Goal: Navigation & Orientation: Find specific page/section

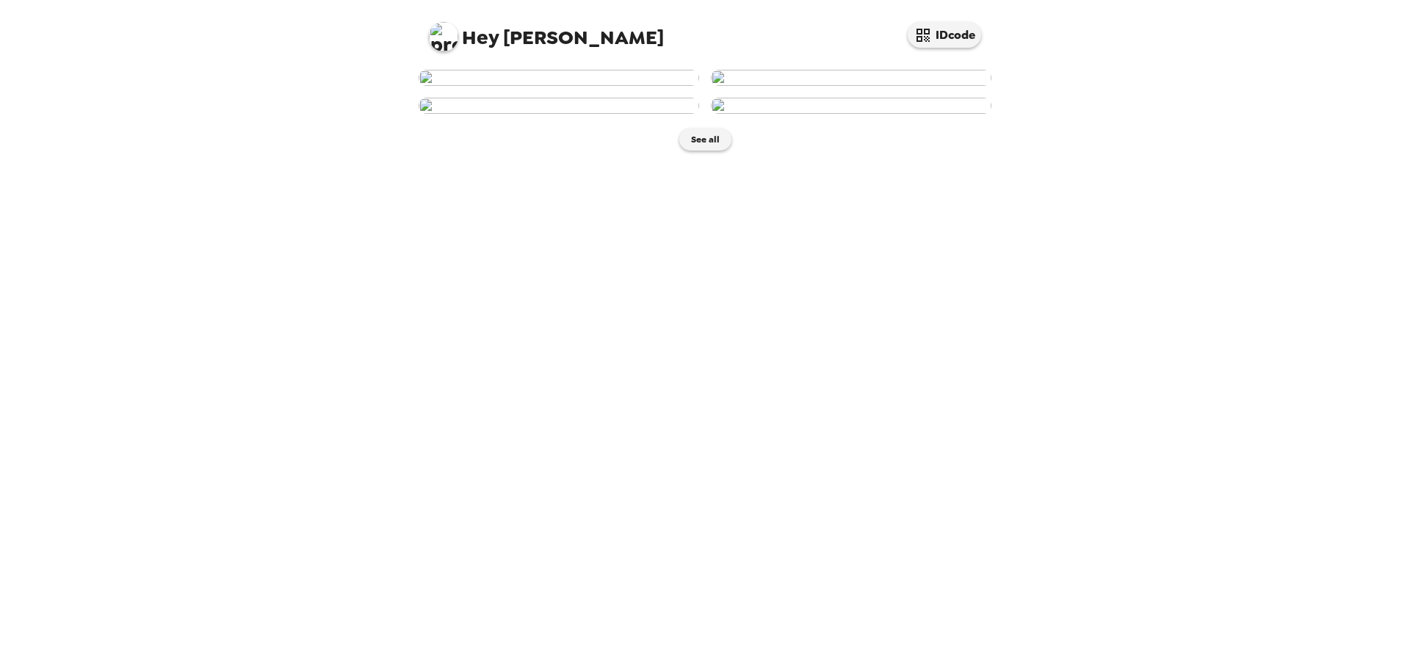
click at [532, 86] on img at bounding box center [559, 78] width 281 height 16
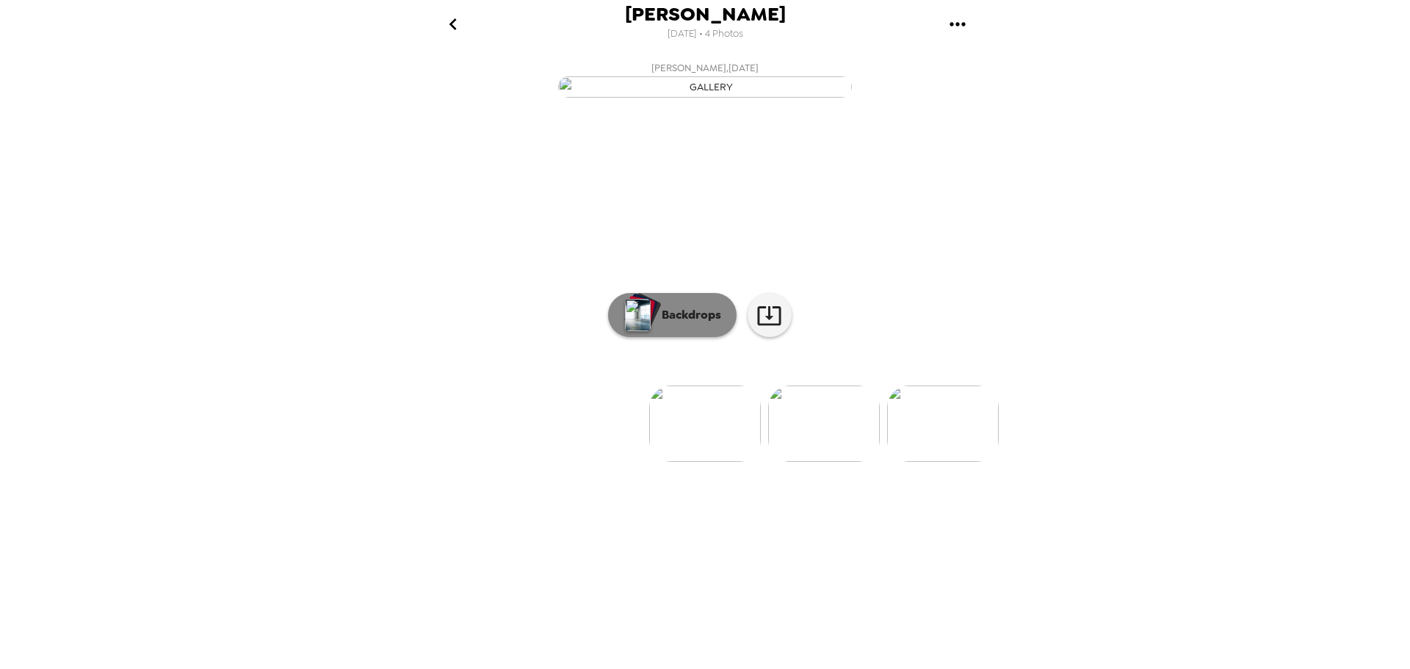
click at [659, 324] on p "Backdrops" at bounding box center [687, 315] width 67 height 18
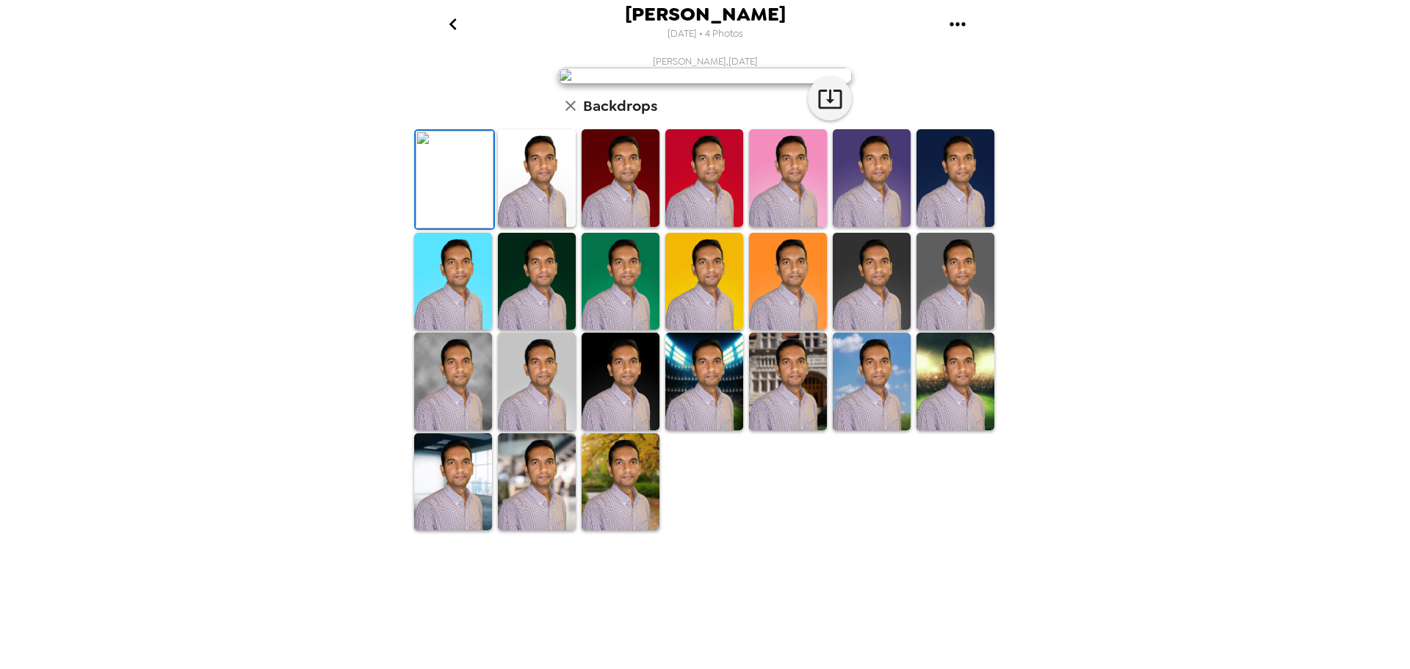
scroll to position [147, 0]
click at [535, 330] on img at bounding box center [537, 282] width 78 height 98
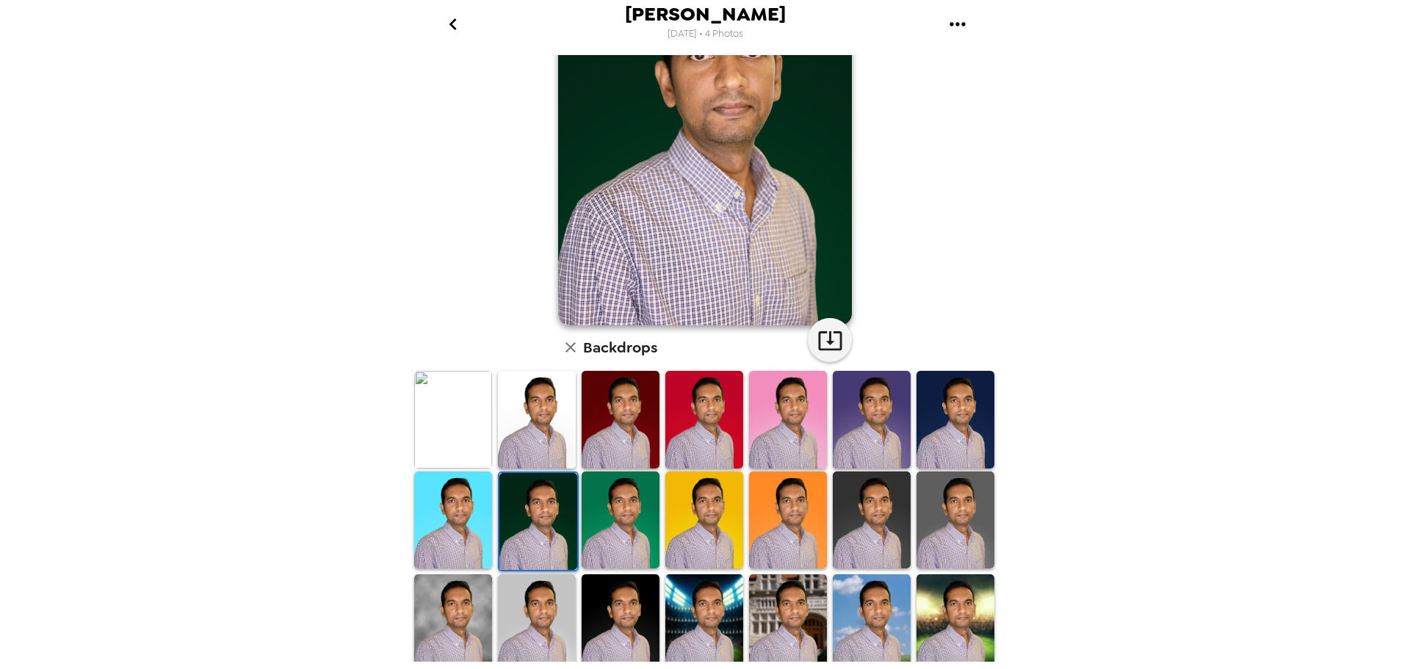
scroll to position [151, 0]
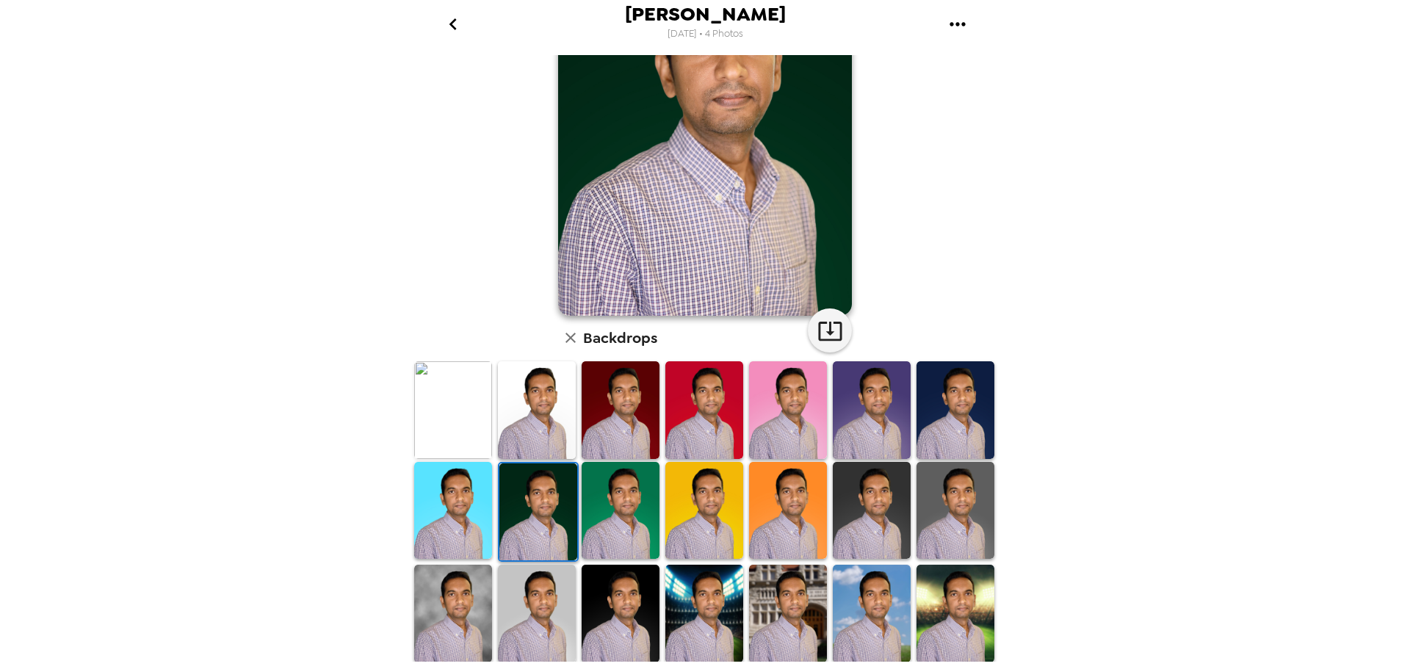
click at [938, 500] on img at bounding box center [955, 511] width 78 height 98
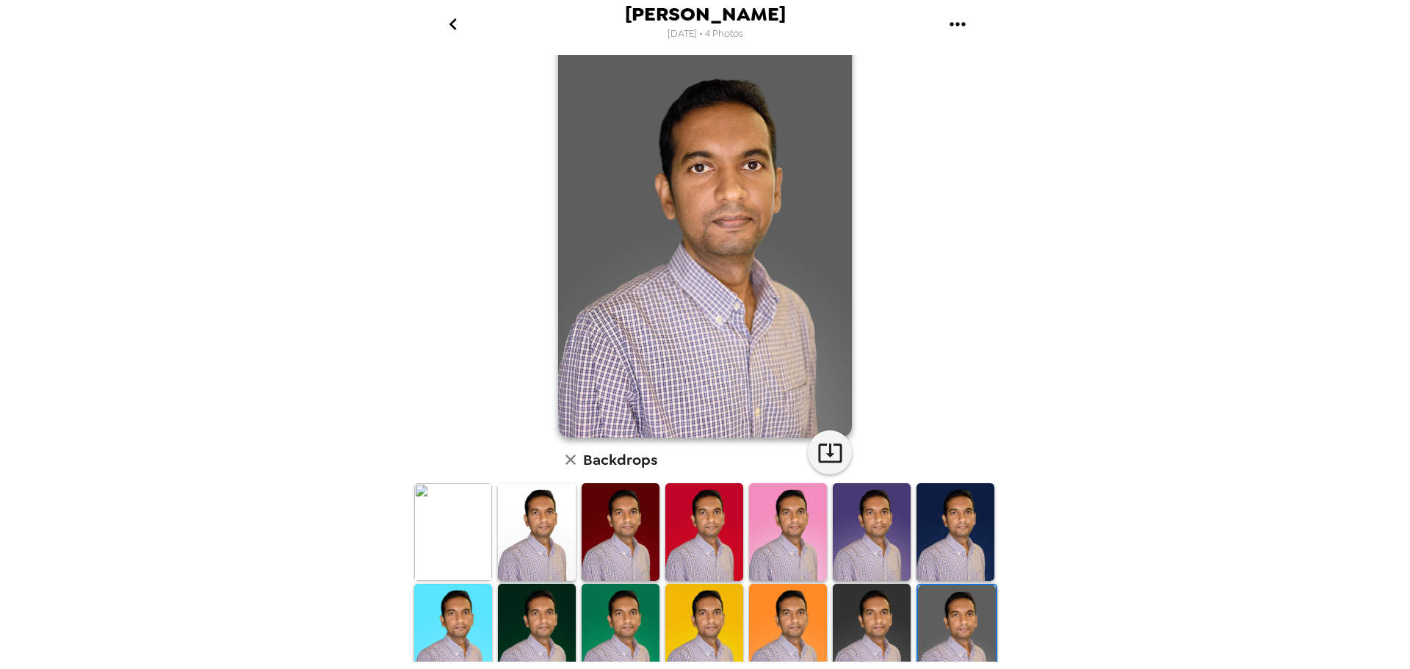
scroll to position [240, 0]
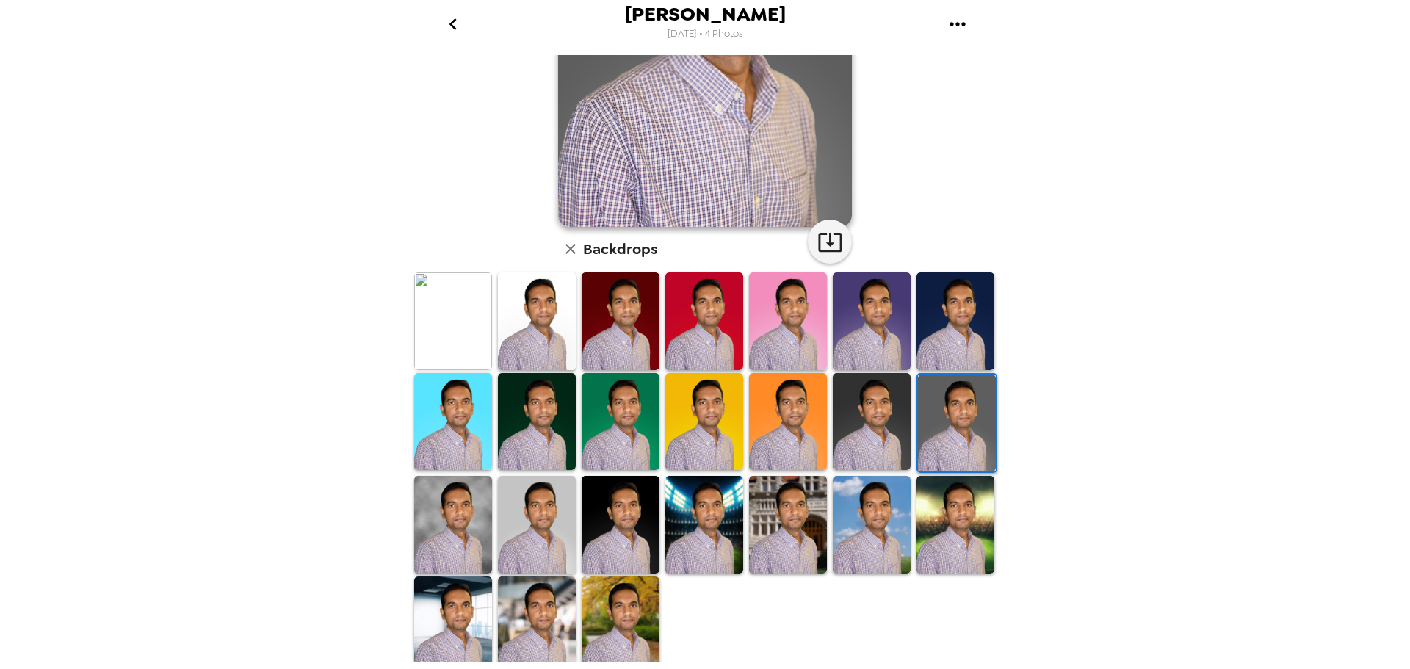
click at [438, 513] on img at bounding box center [453, 525] width 78 height 98
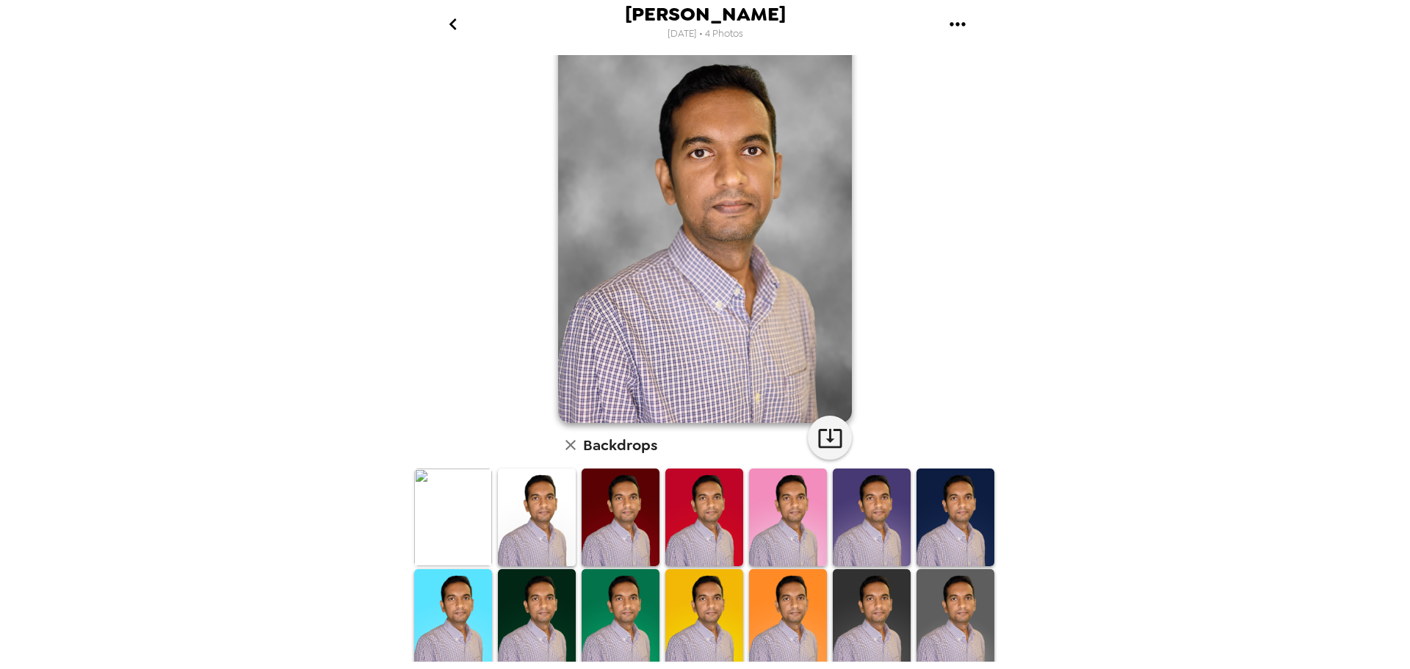
scroll to position [245, 0]
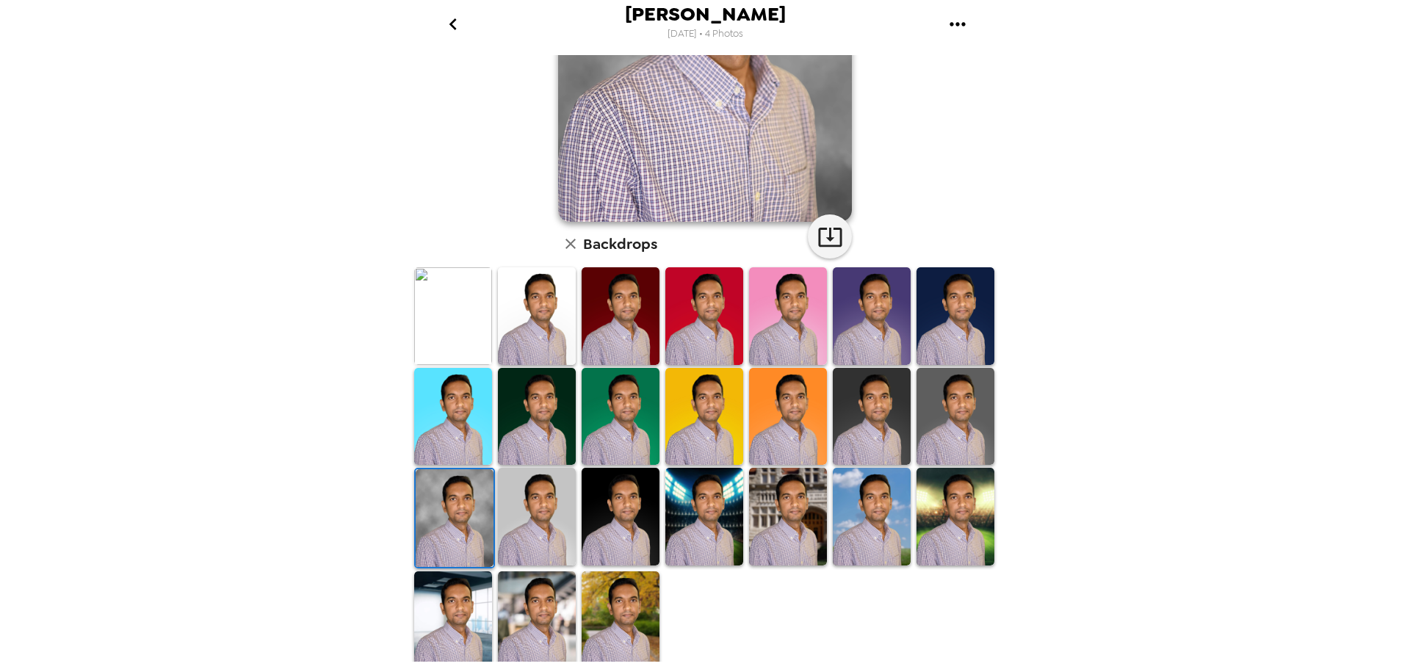
click at [547, 533] on img at bounding box center [537, 517] width 78 height 98
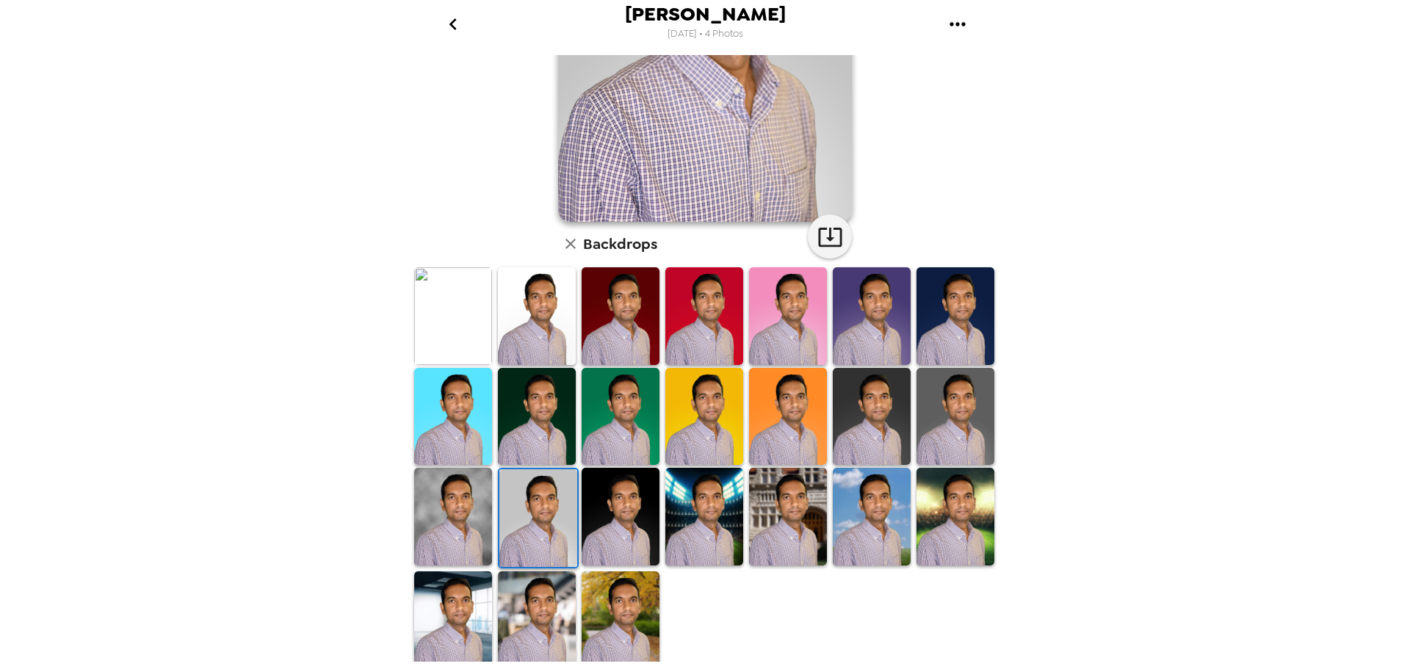
click at [701, 512] on img at bounding box center [704, 517] width 78 height 98
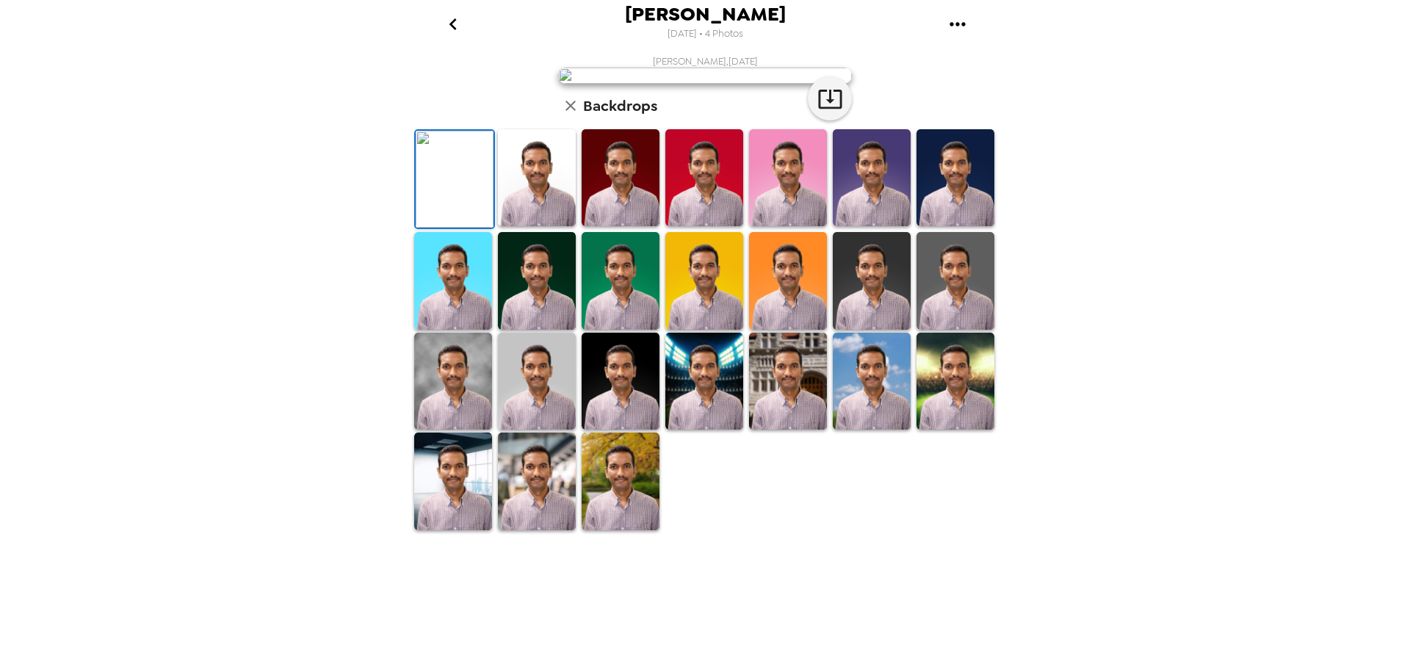
click at [618, 529] on img at bounding box center [621, 481] width 78 height 97
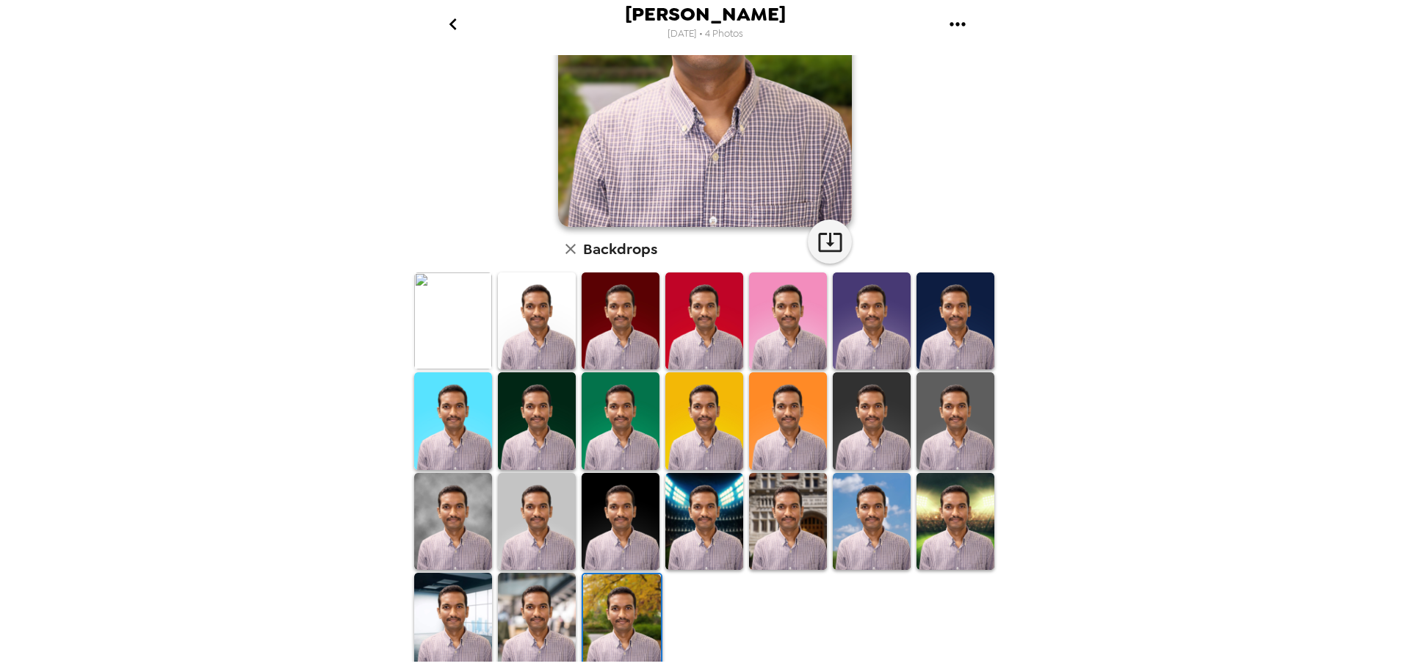
scroll to position [213, 0]
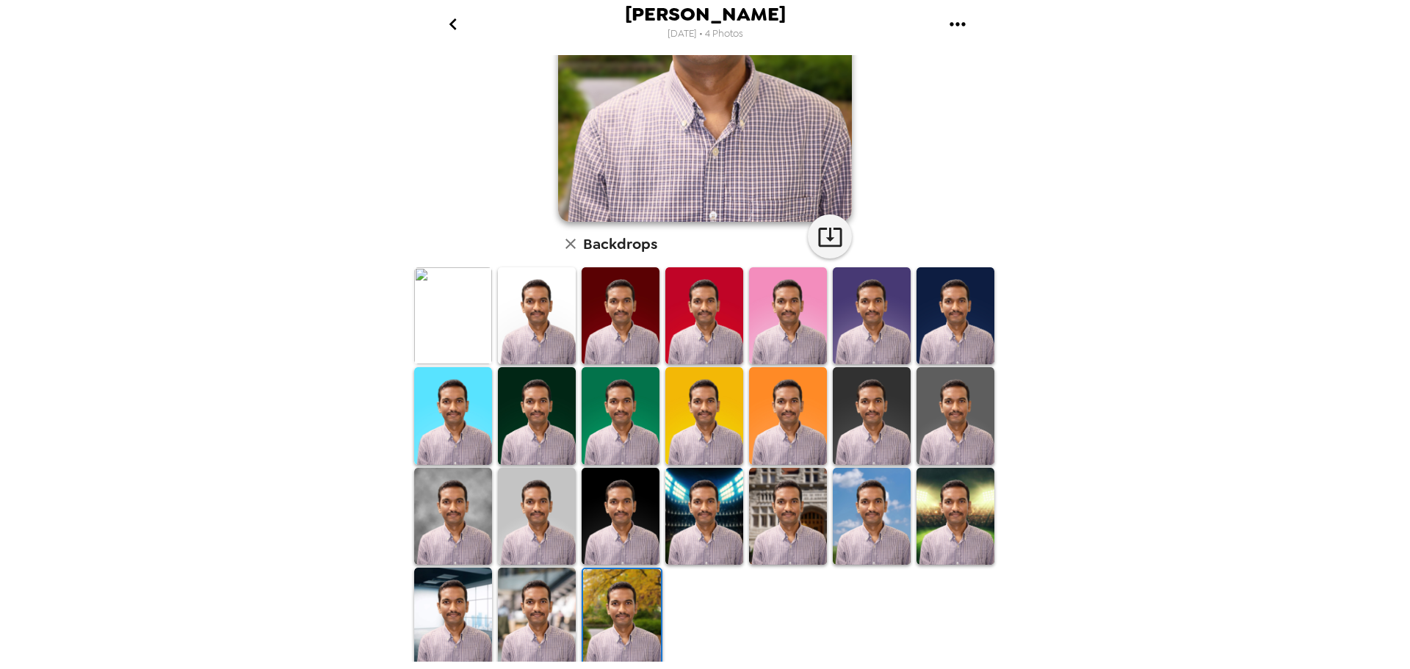
click at [527, 613] on img at bounding box center [537, 616] width 78 height 97
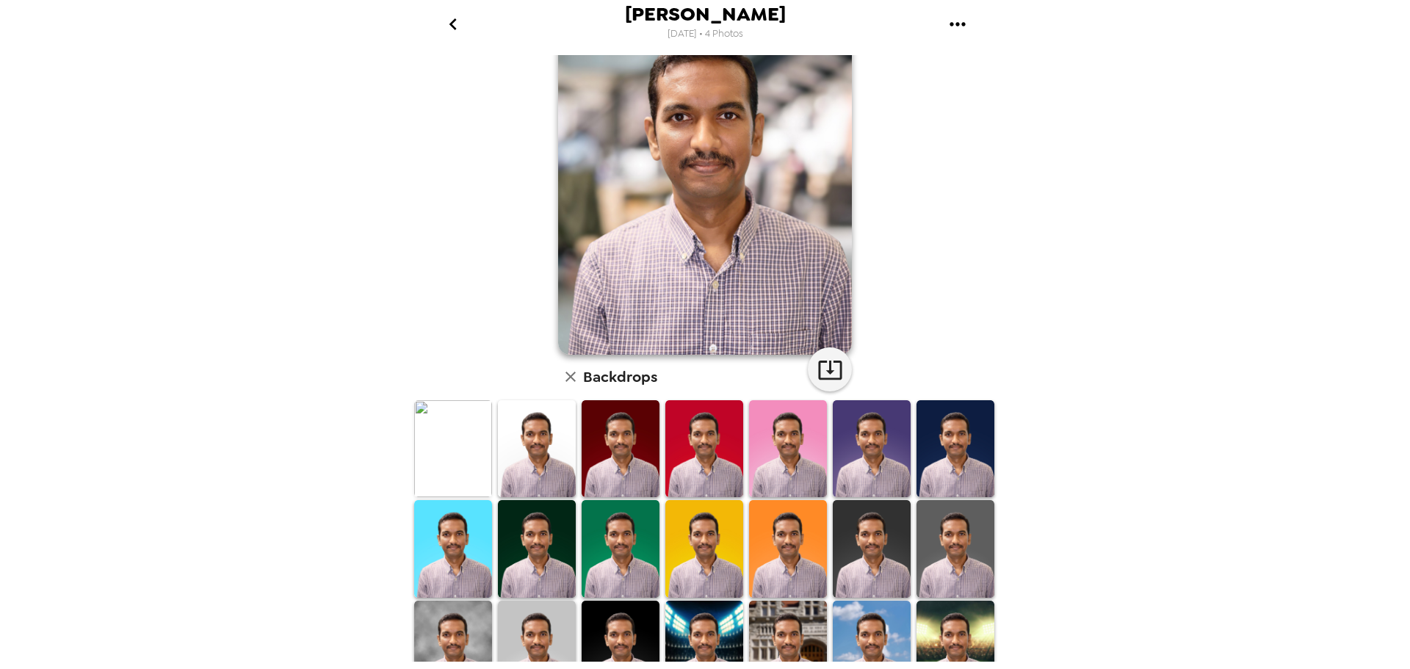
scroll to position [0, 0]
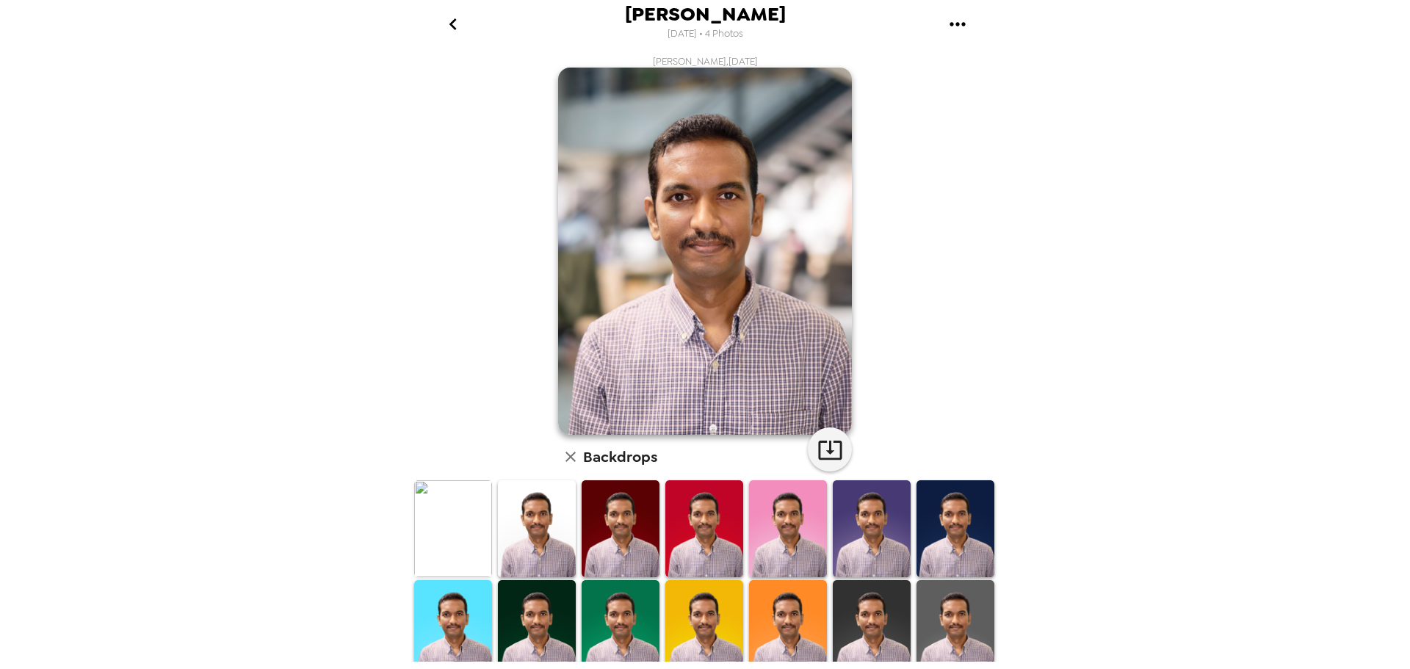
click at [960, 538] on img at bounding box center [955, 528] width 78 height 97
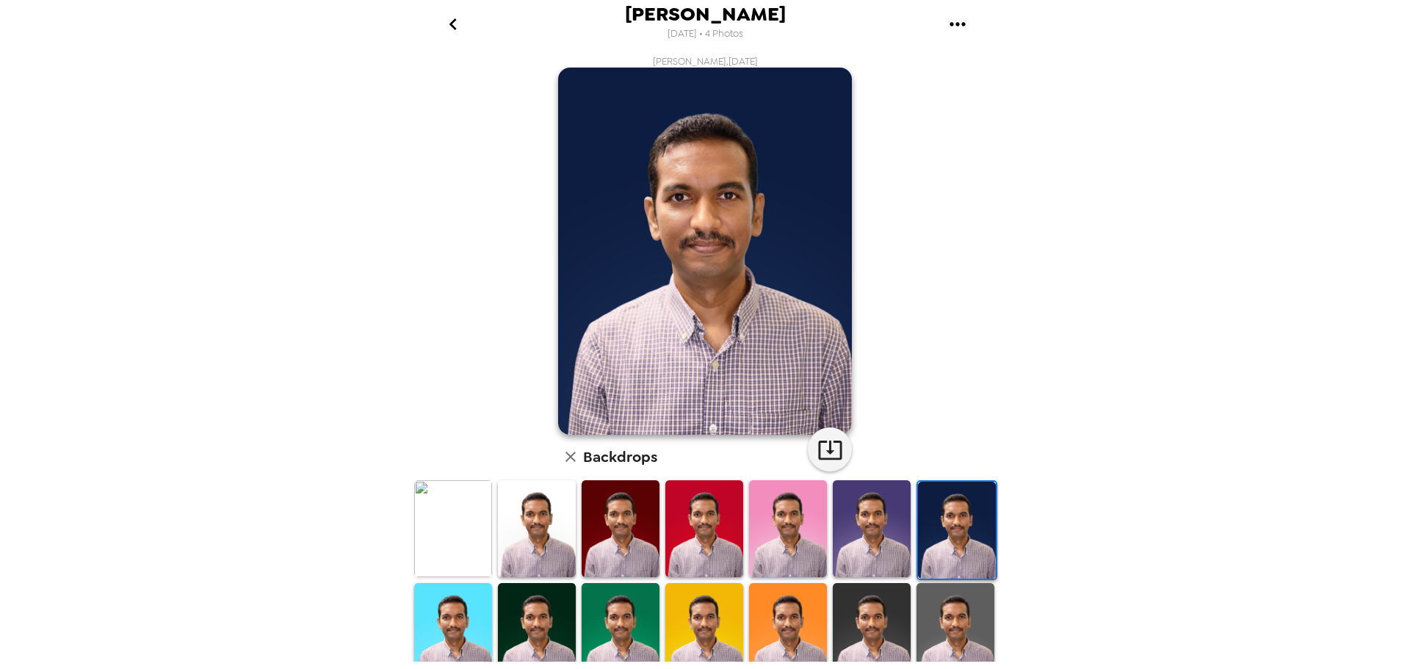
click at [853, 538] on img at bounding box center [872, 528] width 78 height 97
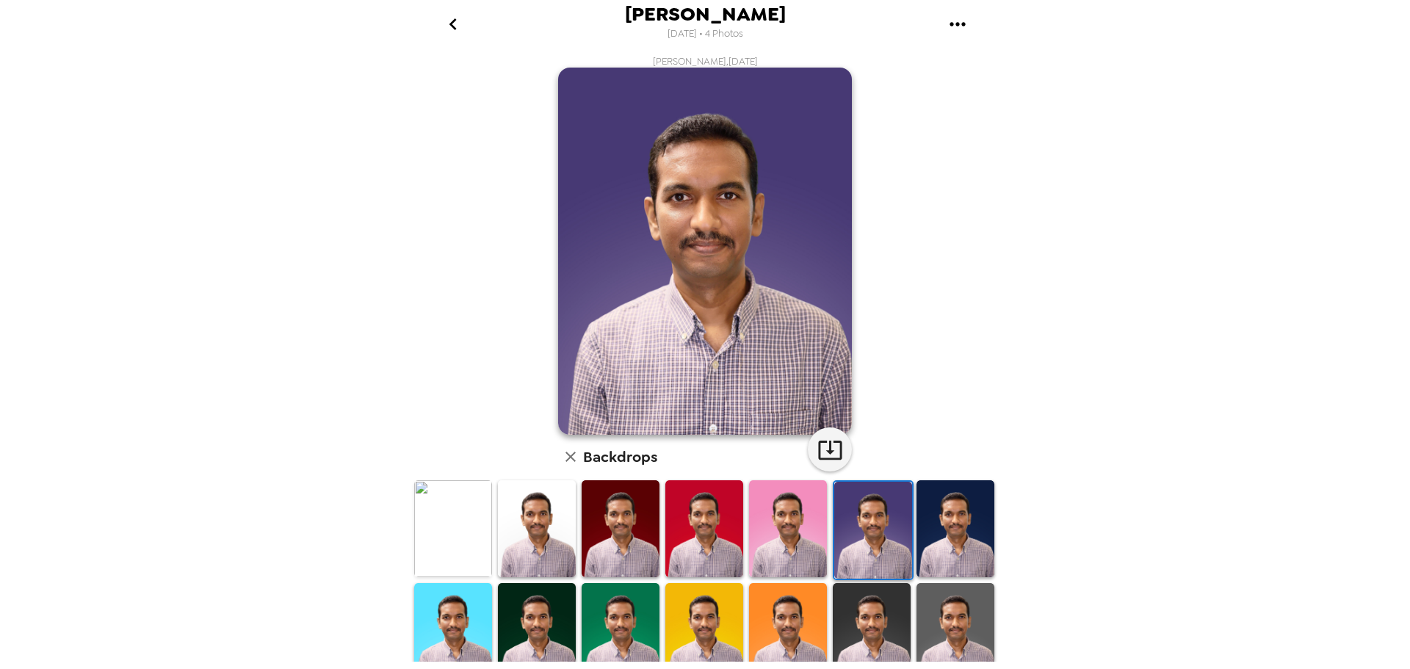
click at [757, 529] on img at bounding box center [788, 528] width 78 height 97
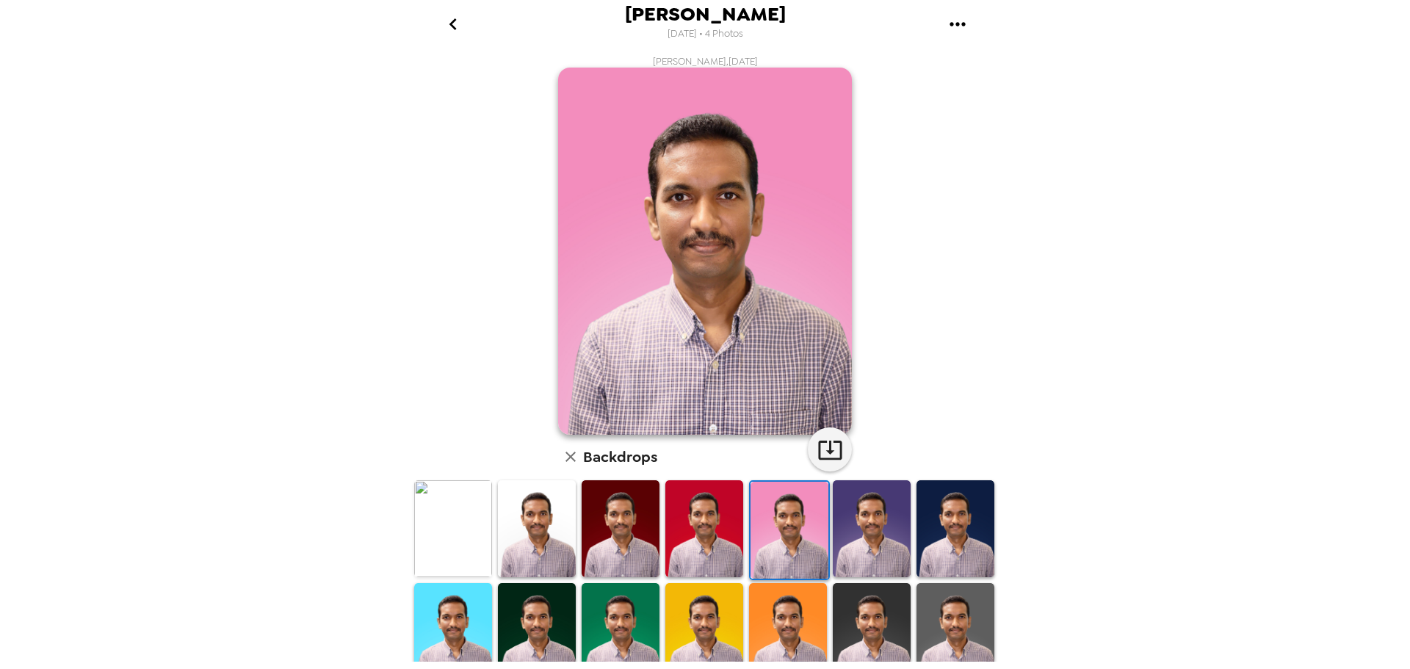
click at [538, 525] on img at bounding box center [537, 528] width 78 height 97
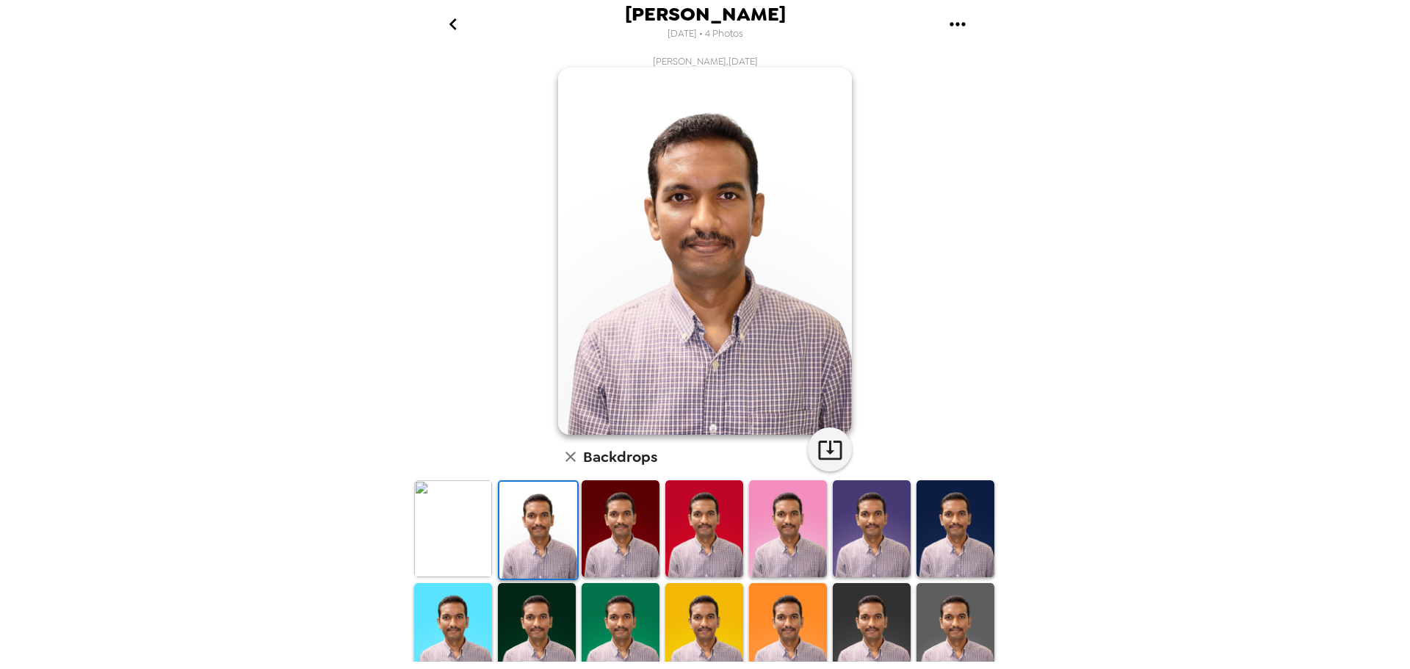
click at [447, 527] on img at bounding box center [453, 528] width 78 height 97
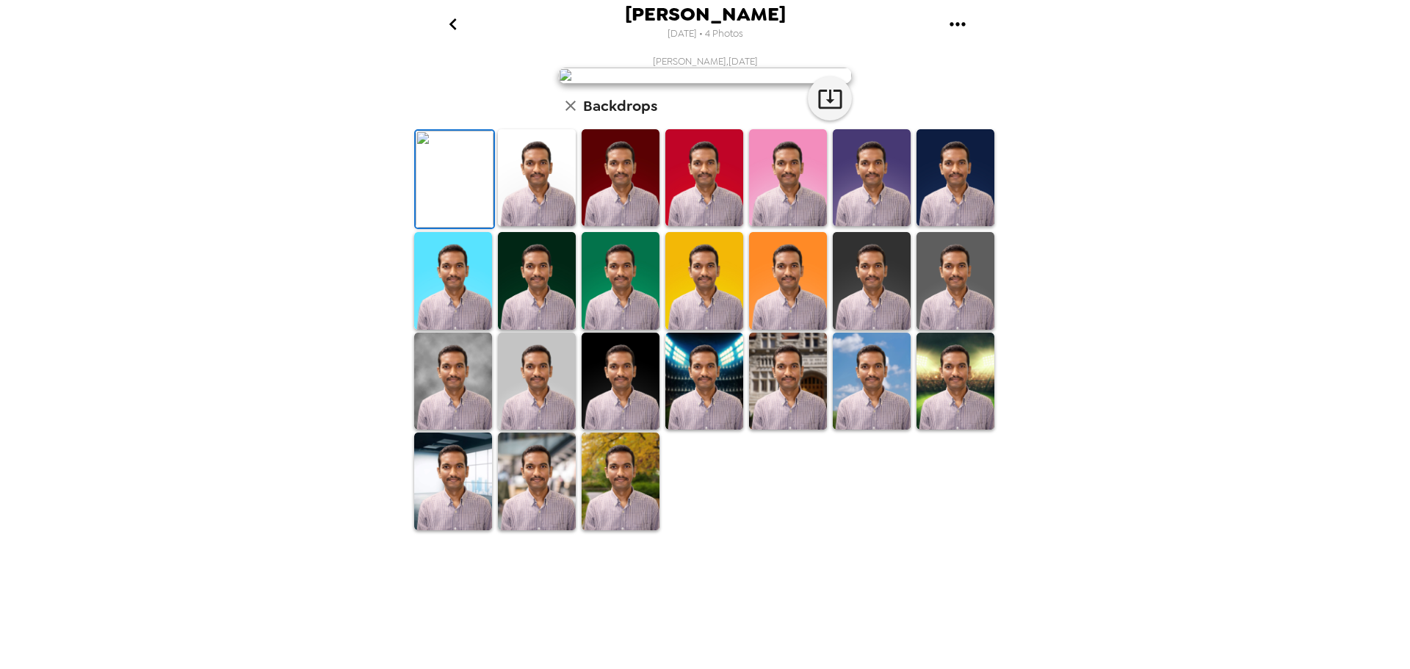
scroll to position [147, 0]
click at [870, 430] on img at bounding box center [872, 381] width 78 height 97
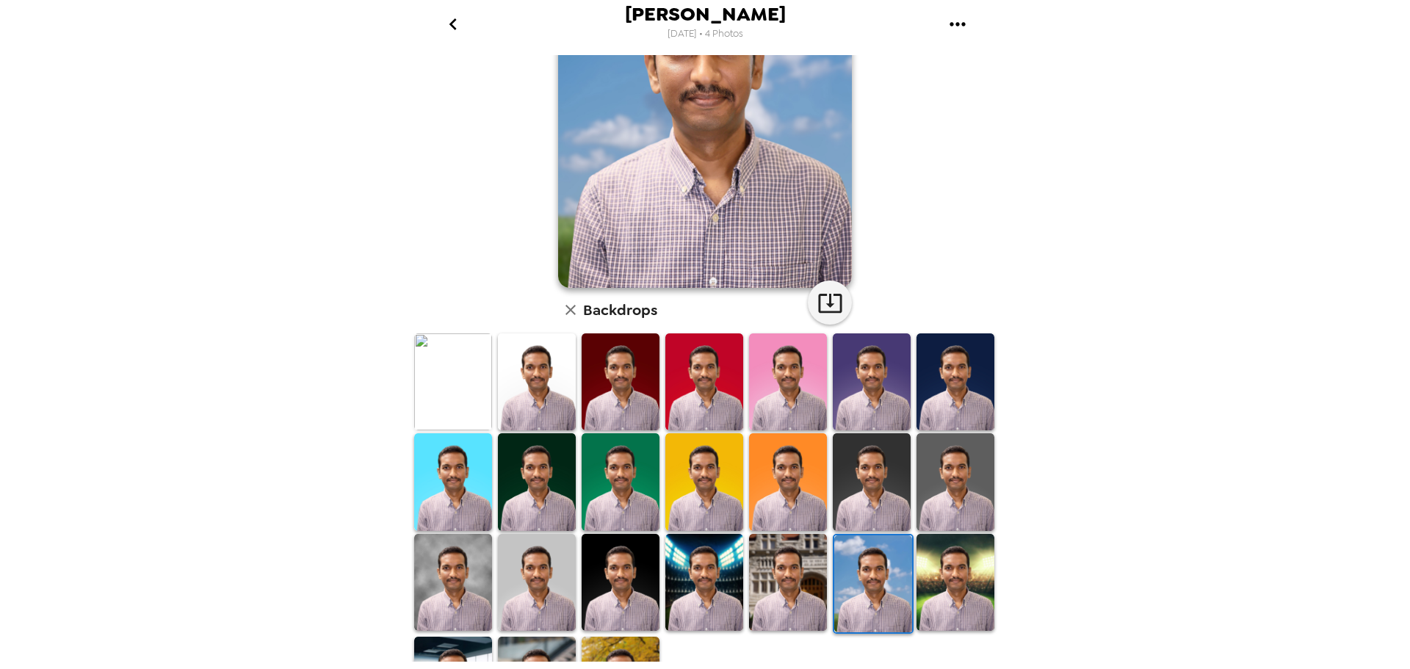
click at [707, 476] on img at bounding box center [704, 481] width 78 height 97
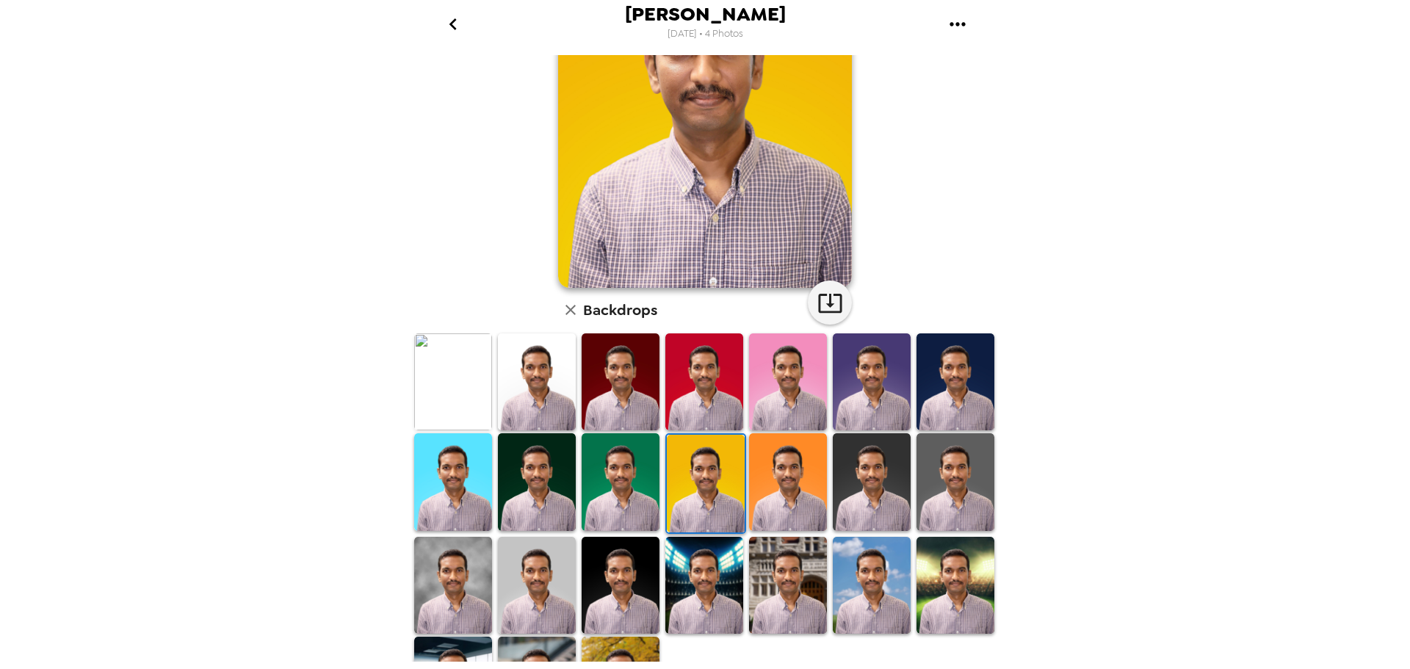
click at [633, 474] on img at bounding box center [621, 481] width 78 height 97
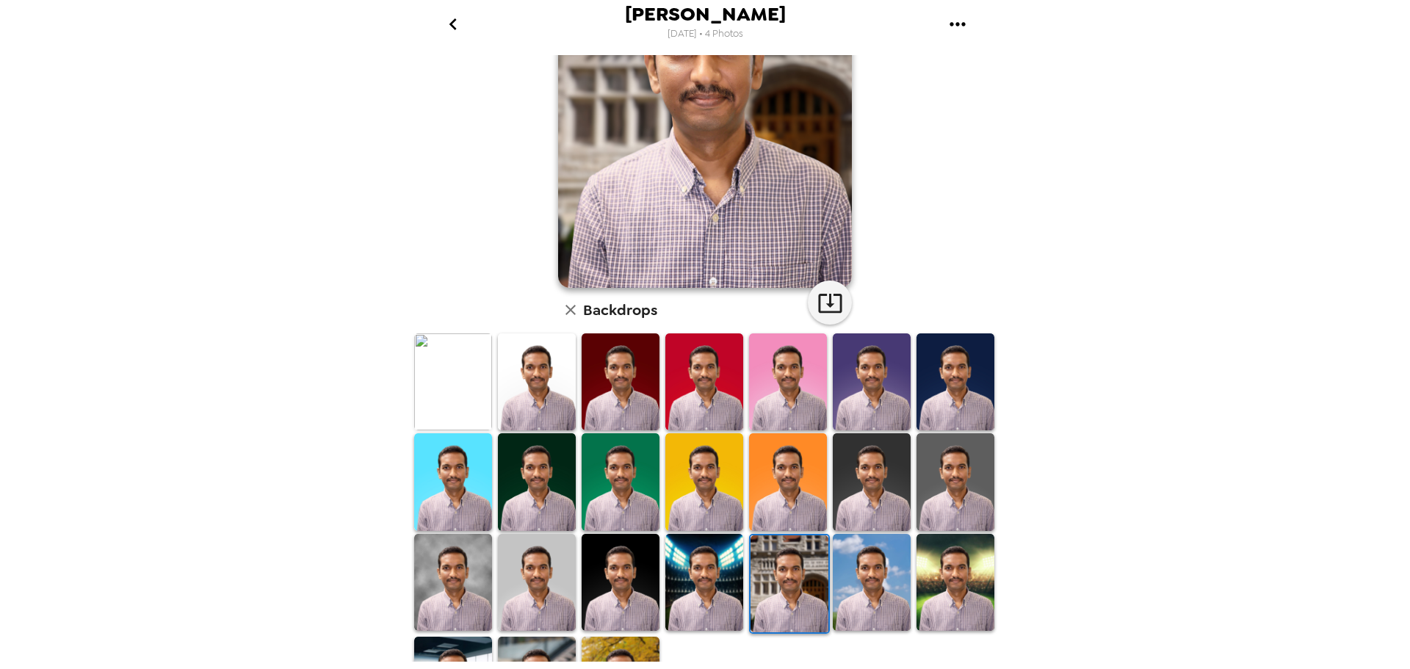
scroll to position [213, 0]
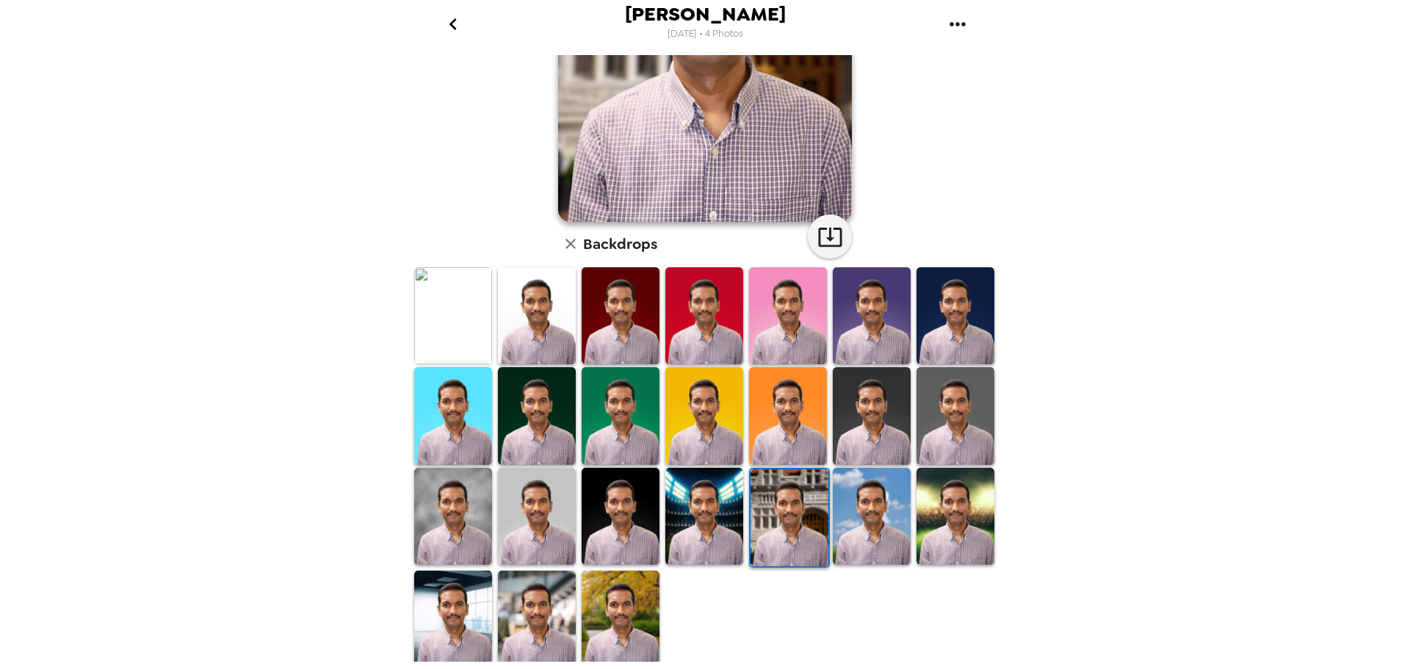
click at [554, 595] on img at bounding box center [537, 619] width 78 height 97
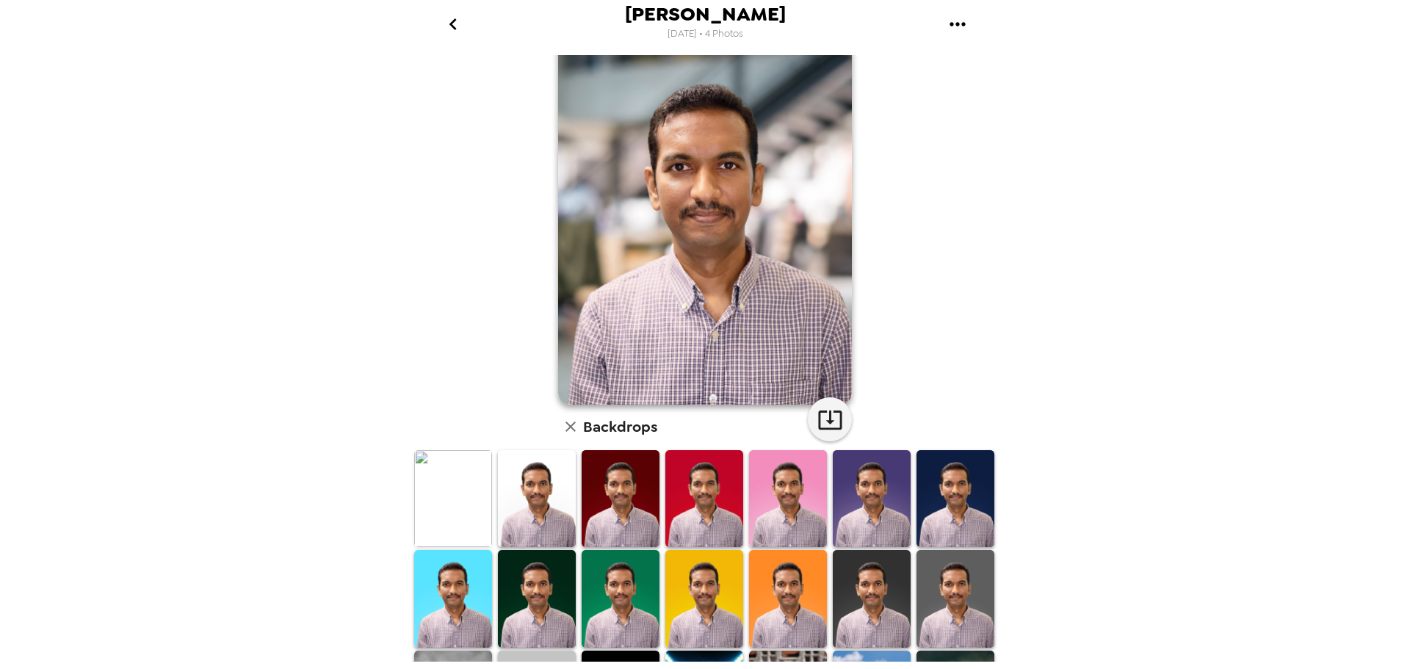
scroll to position [0, 0]
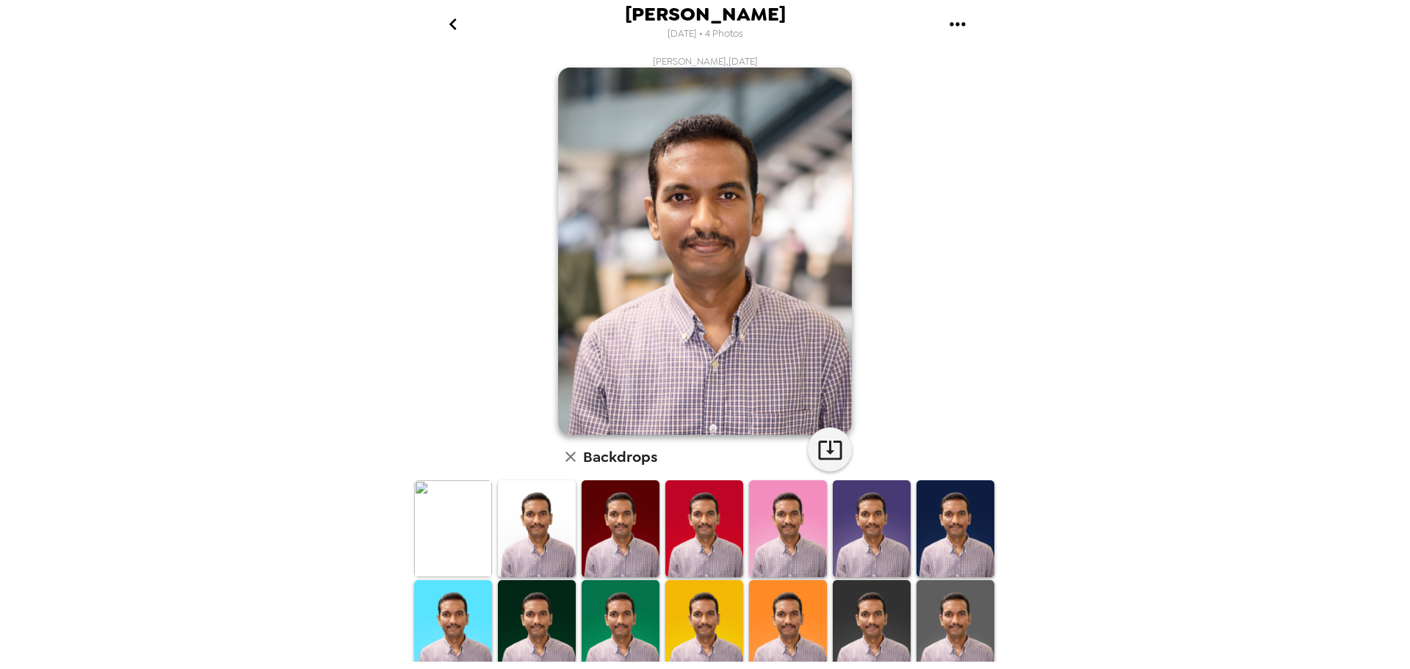
click at [458, 27] on icon "go back" at bounding box center [452, 23] width 23 height 23
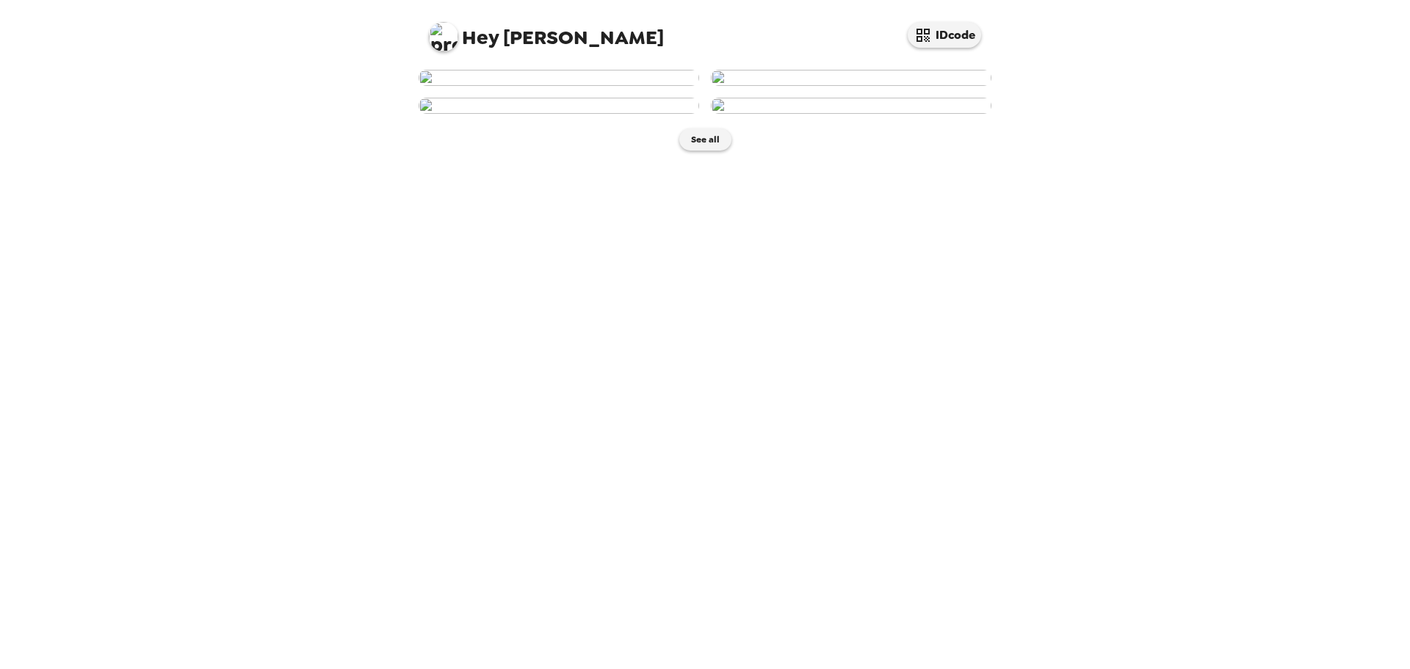
click at [860, 86] on img at bounding box center [851, 78] width 281 height 16
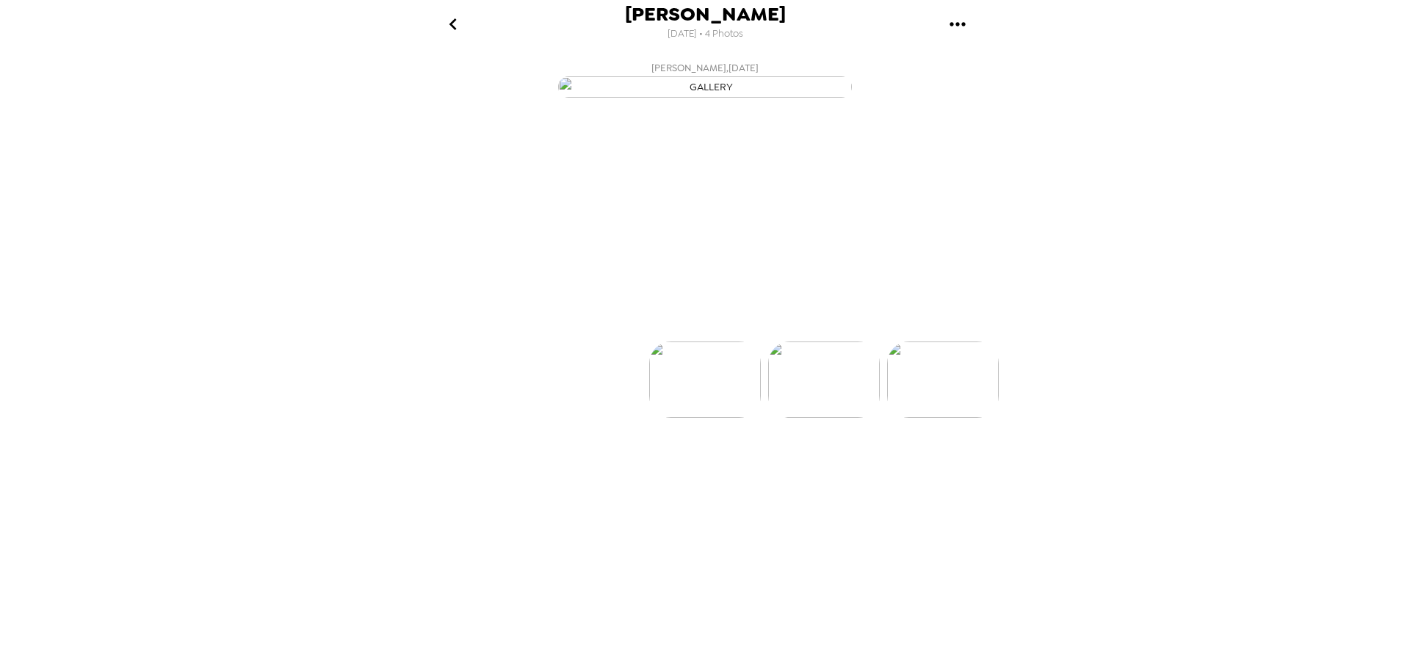
scroll to position [0, 118]
click at [662, 324] on p "Backdrops" at bounding box center [687, 315] width 67 height 18
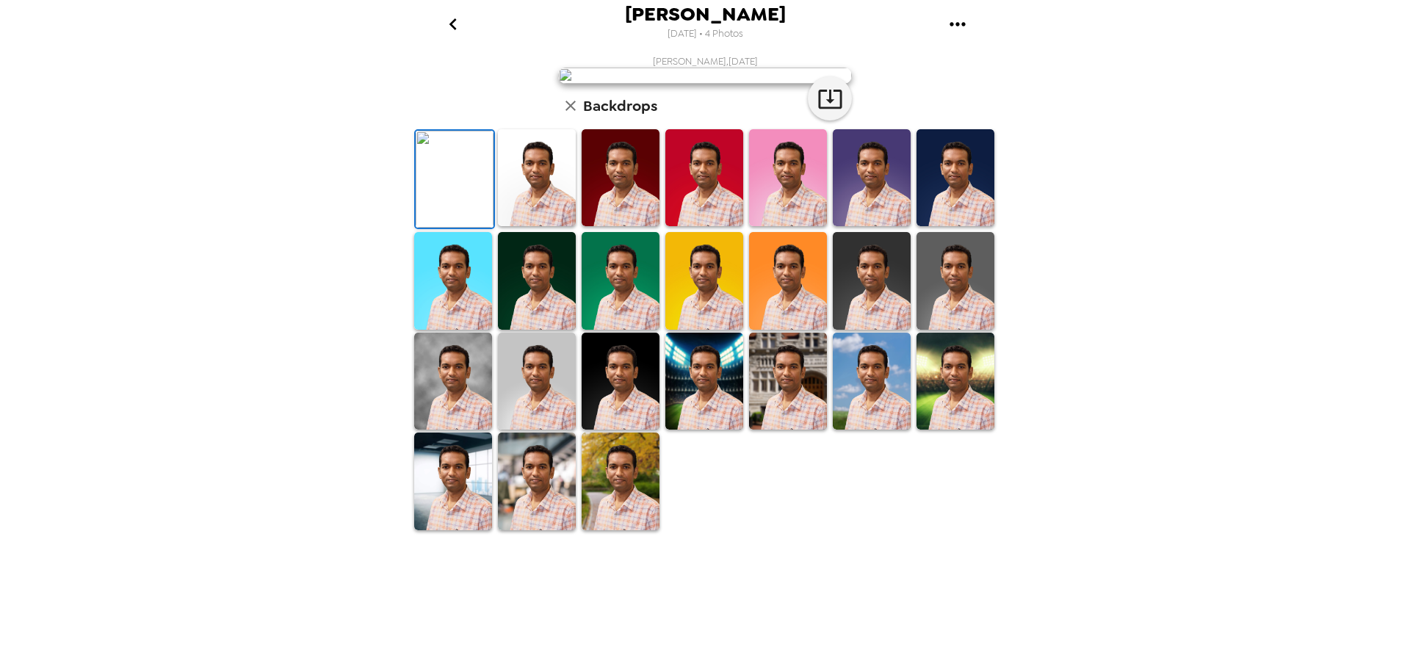
scroll to position [213, 0]
click at [461, 430] on img at bounding box center [453, 381] width 78 height 97
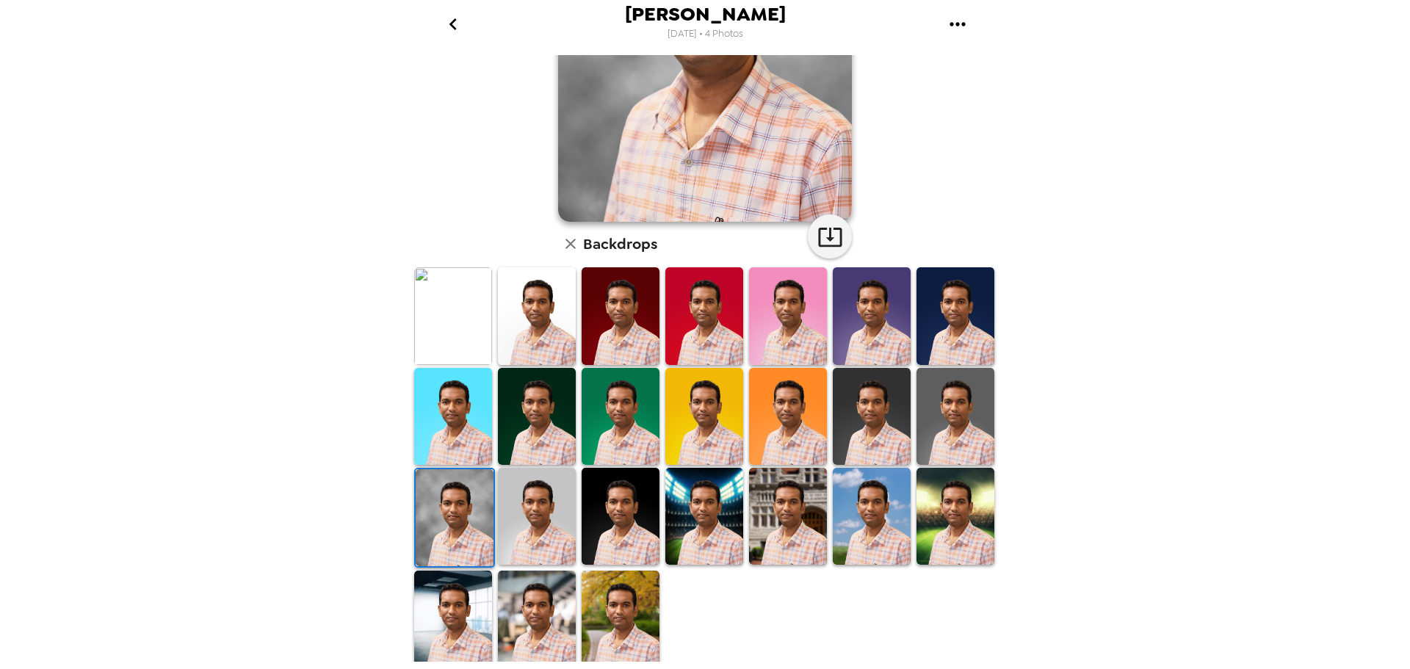
click at [604, 597] on img at bounding box center [621, 619] width 78 height 97
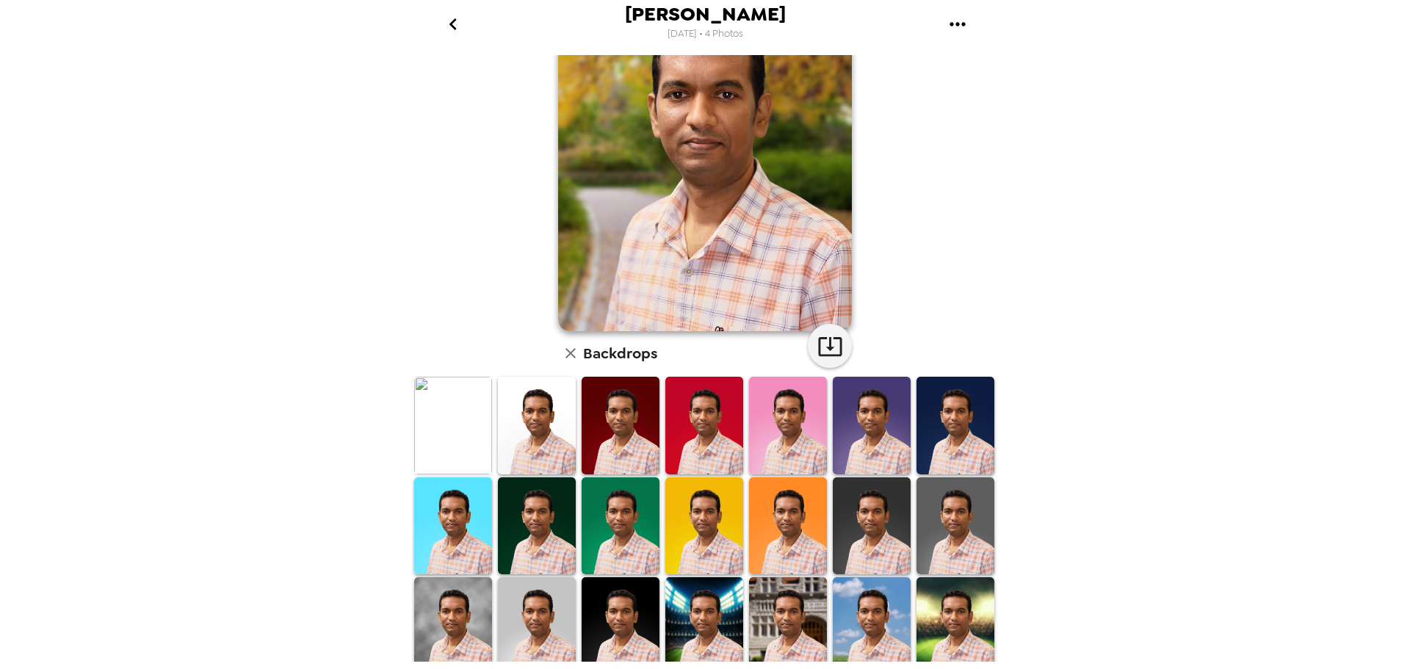
scroll to position [0, 0]
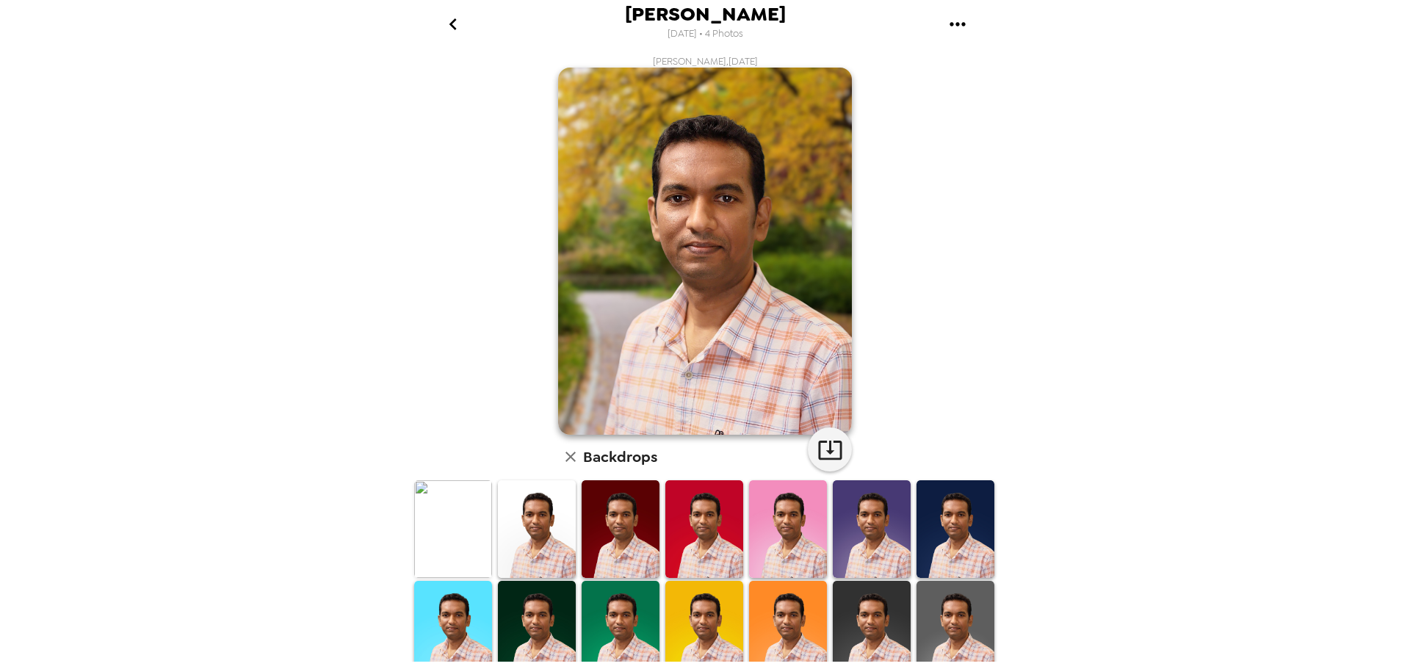
click at [852, 615] on img at bounding box center [872, 629] width 78 height 97
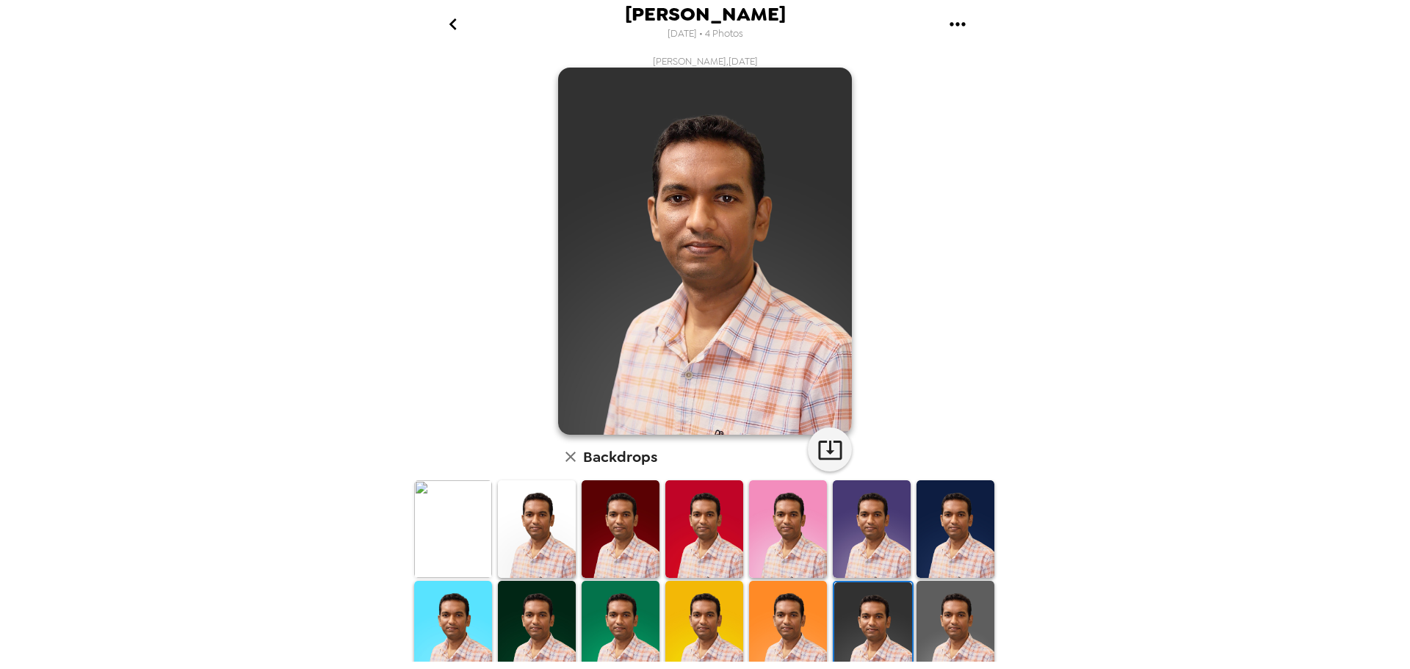
click at [791, 616] on img at bounding box center [788, 629] width 78 height 97
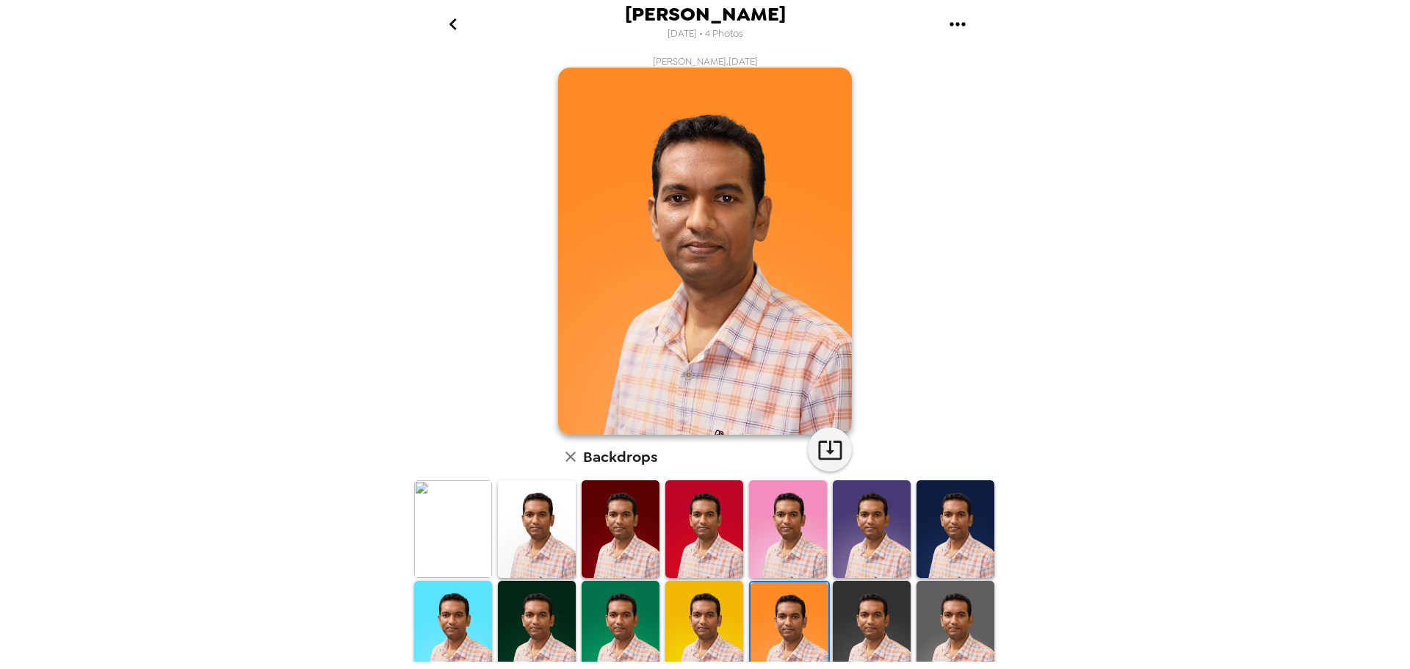
click at [623, 618] on img at bounding box center [621, 629] width 78 height 97
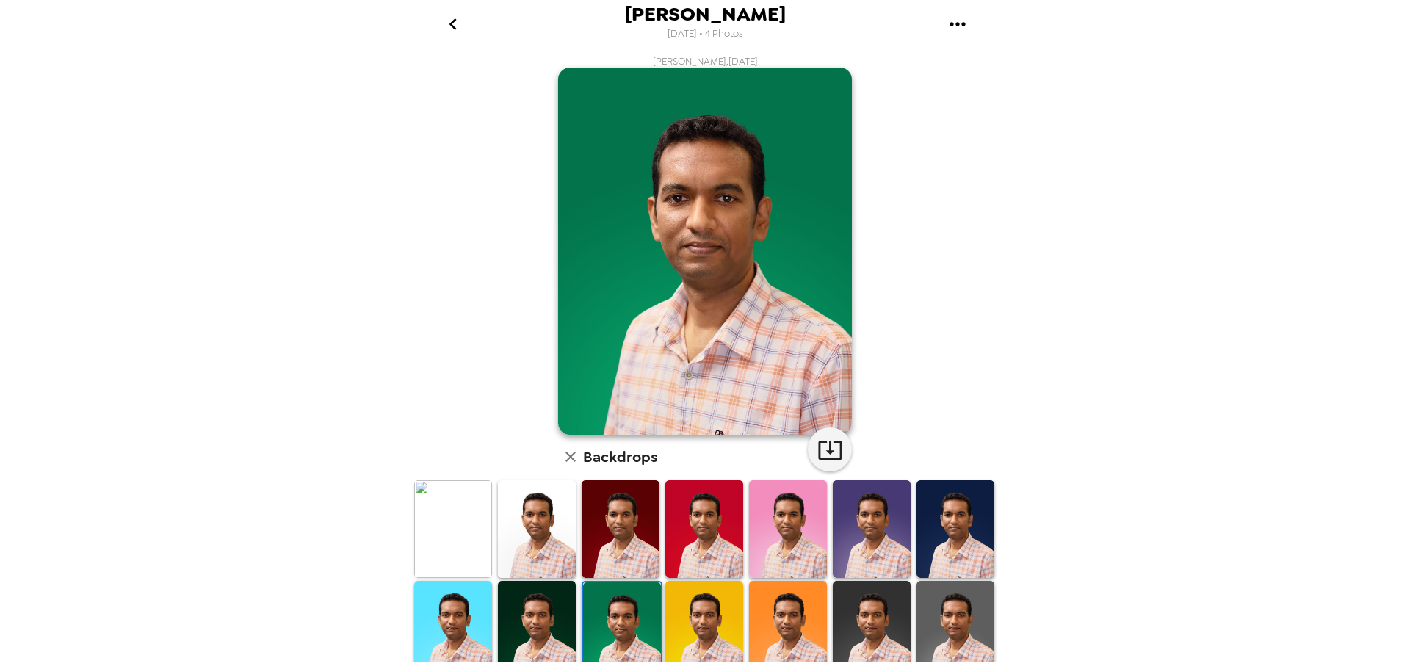
click at [452, 507] on img at bounding box center [453, 528] width 78 height 97
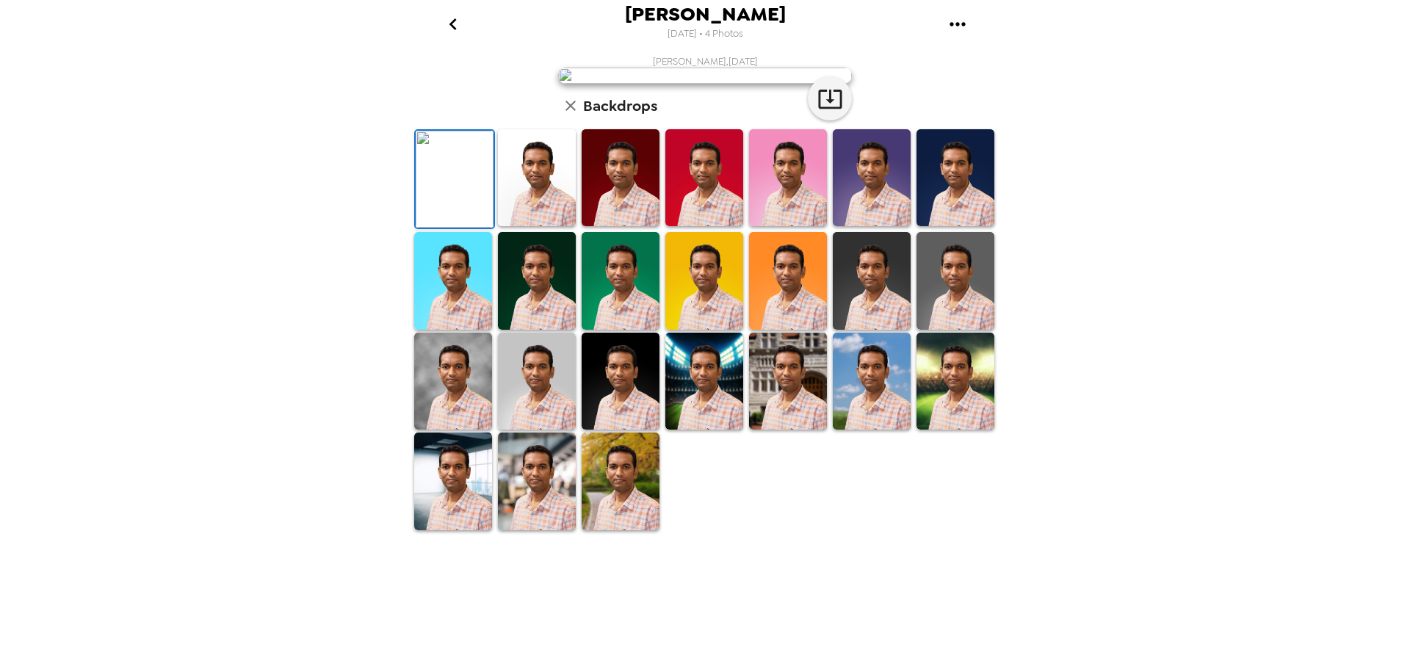
scroll to position [213, 0]
click at [446, 529] on img at bounding box center [453, 481] width 78 height 97
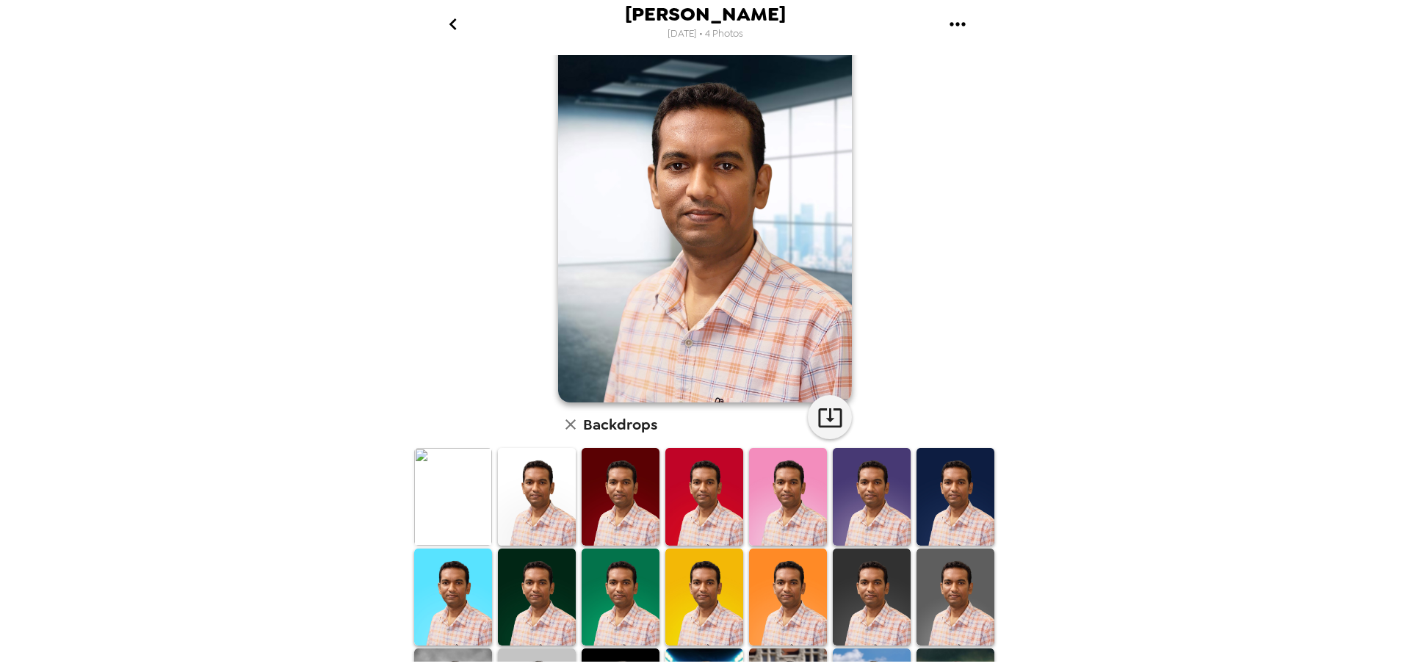
scroll to position [0, 0]
